Goal: Communication & Community: Answer question/provide support

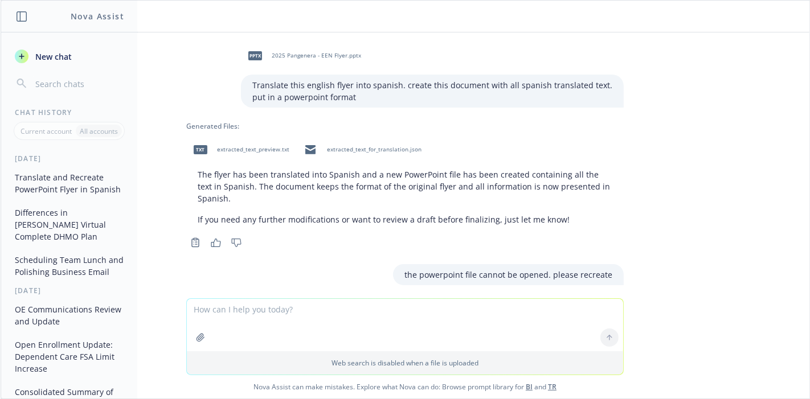
click at [365, 317] on textarea at bounding box center [405, 325] width 436 height 52
paste textarea "Hi Team, Thank you so much for your patience while we finalized the Benefit Gui…"
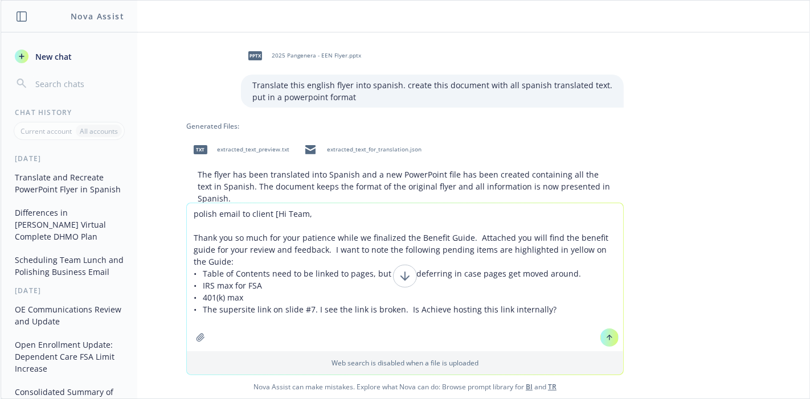
type textarea "polish email to client [Hi Team, Thank you so much for your patience while we f…"
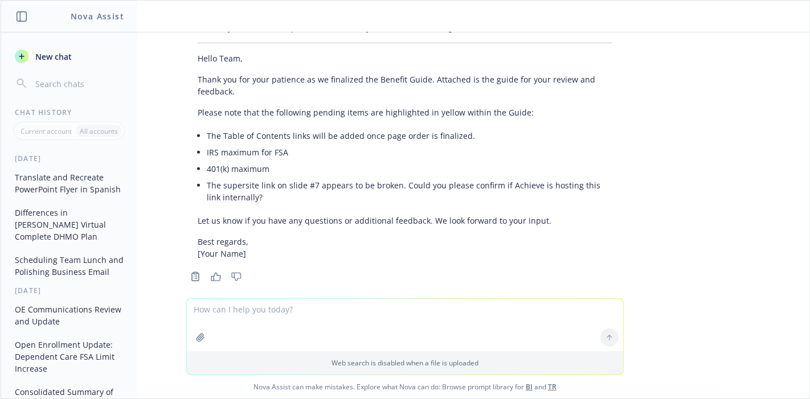
scroll to position [554, 0]
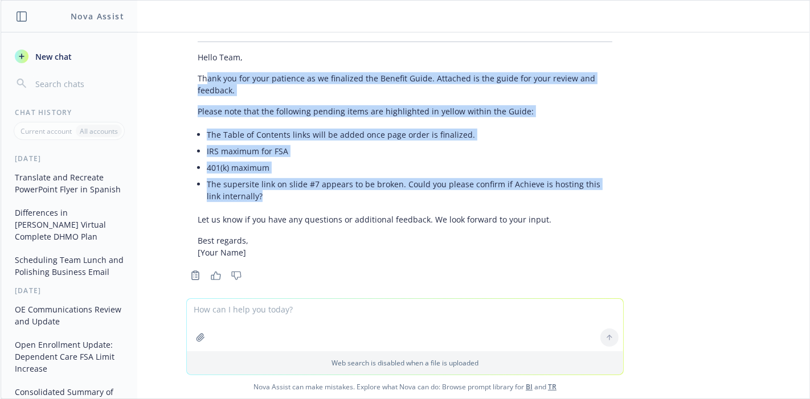
drag, startPoint x: 218, startPoint y: 135, endPoint x: 197, endPoint y: 67, distance: 71.5
click at [197, 67] on div "Certainly! Here’s a more polished version of your email for sending to a client…" at bounding box center [404, 139] width 437 height 247
click at [238, 187] on li "The supersite link on slide #7 appears to be broken. Could you please confirm i…" at bounding box center [410, 190] width 406 height 28
drag, startPoint x: 243, startPoint y: 186, endPoint x: 172, endPoint y: 68, distance: 137.4
click at [177, 68] on div "Certainly! Here’s a more polished version of your email for sending to a client…" at bounding box center [405, 150] width 456 height 268
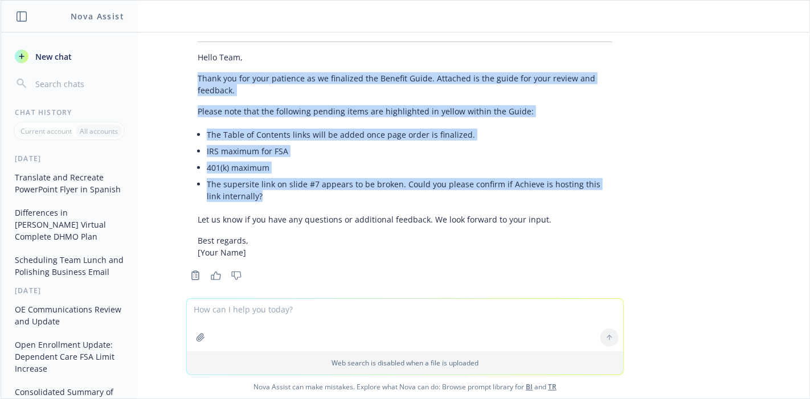
copy div "Thank you for your patience as we finalized the Benefit Guide. Attached is the …"
